Goal: Navigation & Orientation: Find specific page/section

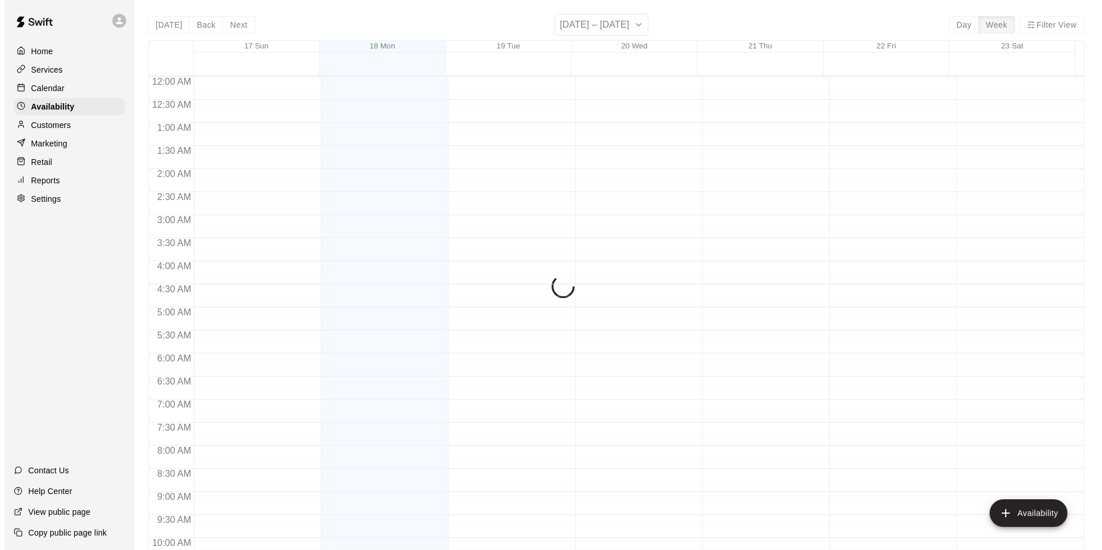
scroll to position [541, 0]
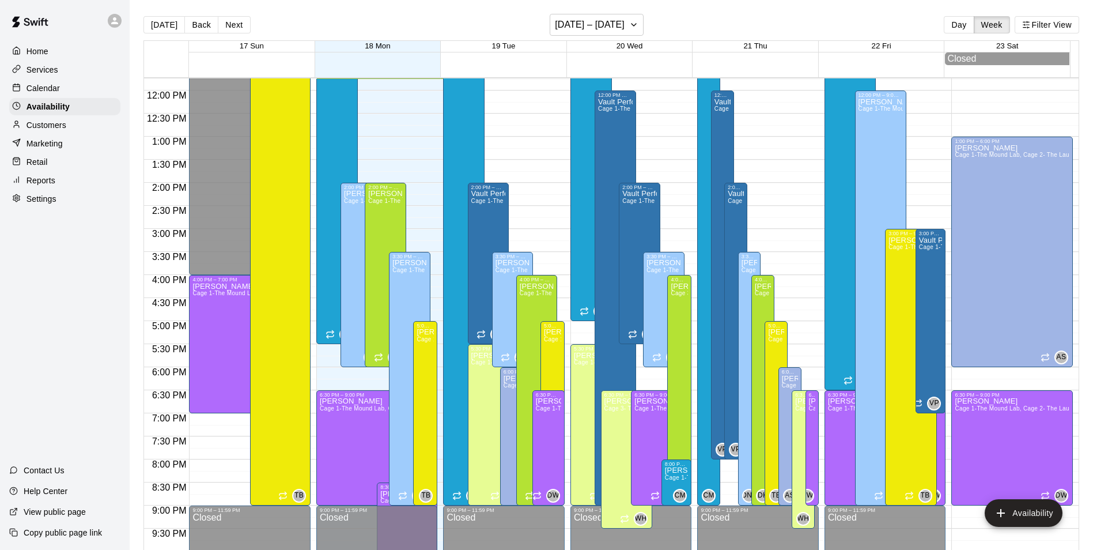
click at [31, 52] on p "Home" at bounding box center [38, 52] width 22 height 12
